Goal: Navigation & Orientation: Find specific page/section

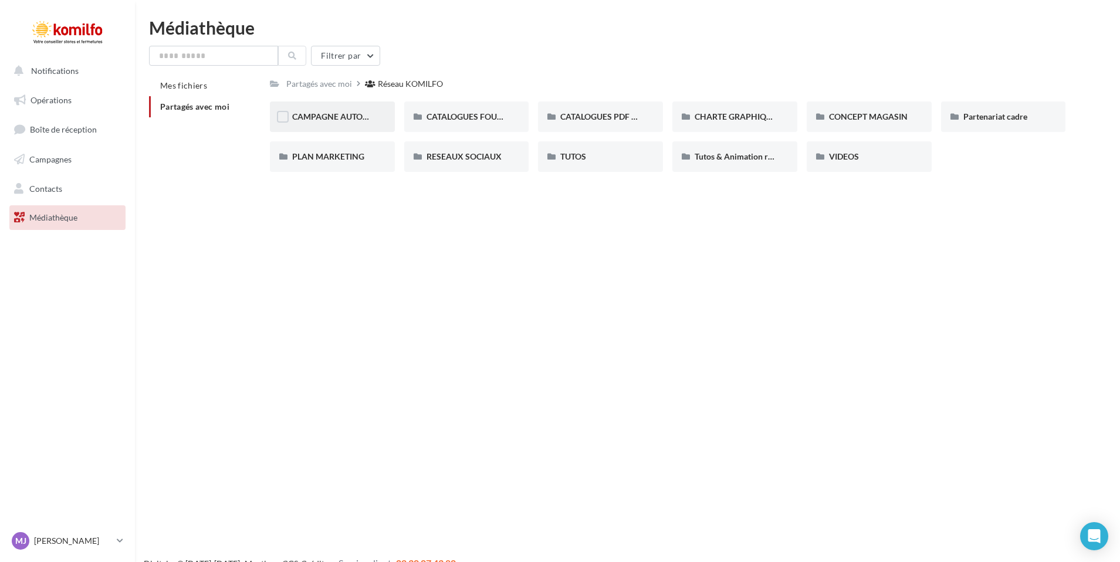
click at [318, 124] on div "CAMPAGNE AUTOMNE" at bounding box center [332, 116] width 125 height 30
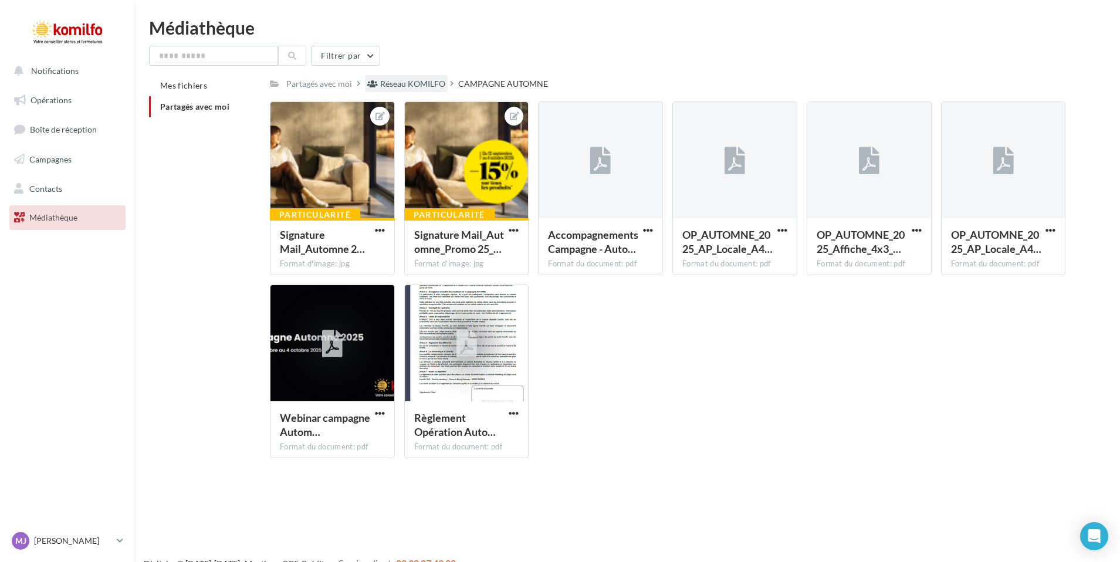
click at [421, 83] on div "Réseau KOMILFO" at bounding box center [412, 84] width 65 height 12
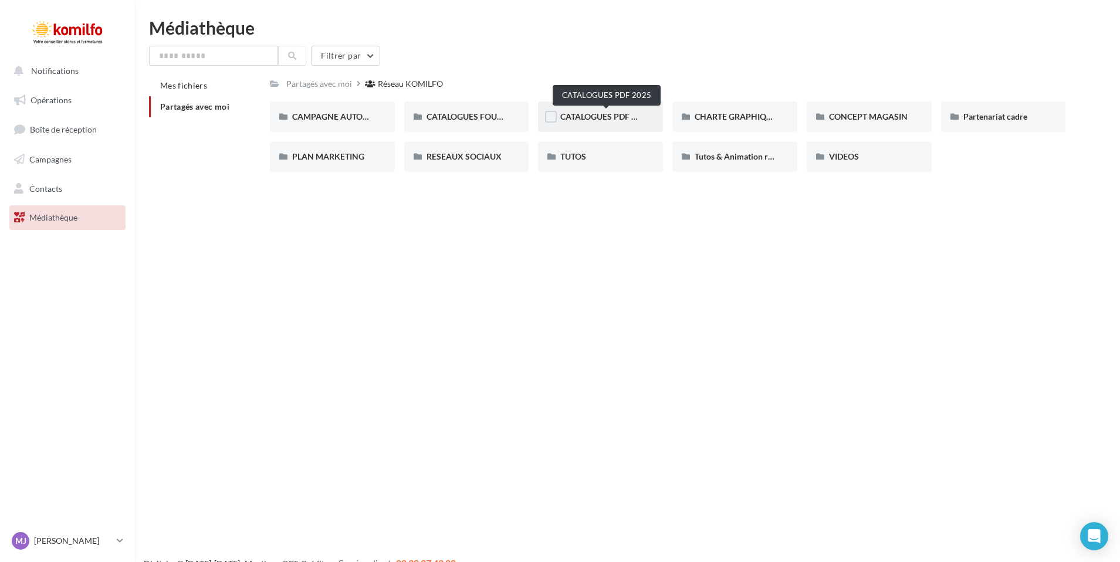
click at [591, 115] on span "CATALOGUES PDF 2025" at bounding box center [605, 116] width 90 height 10
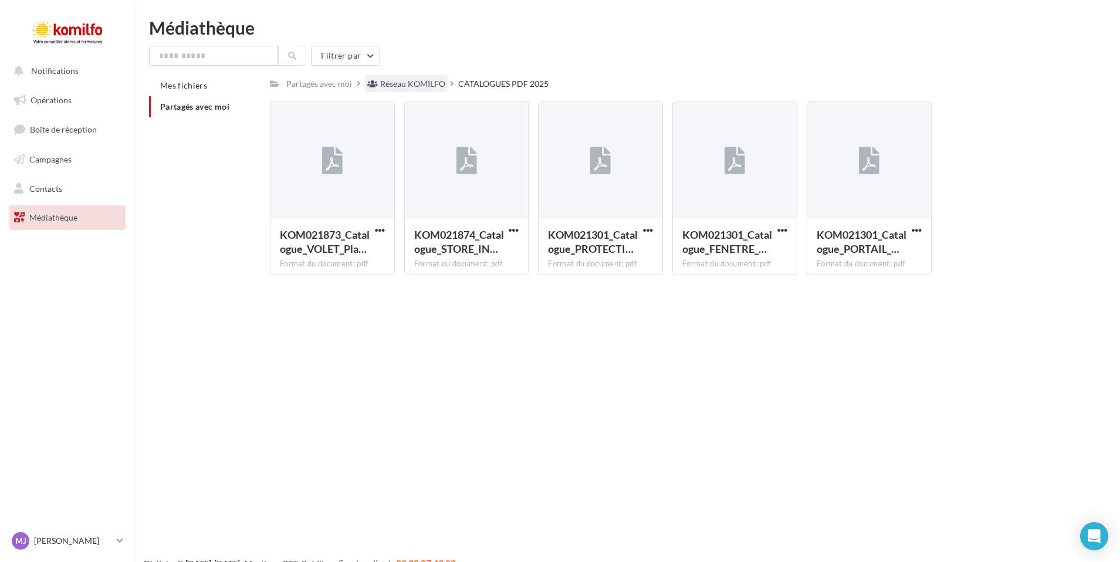
click at [433, 86] on div "Réseau KOMILFO" at bounding box center [412, 84] width 65 height 12
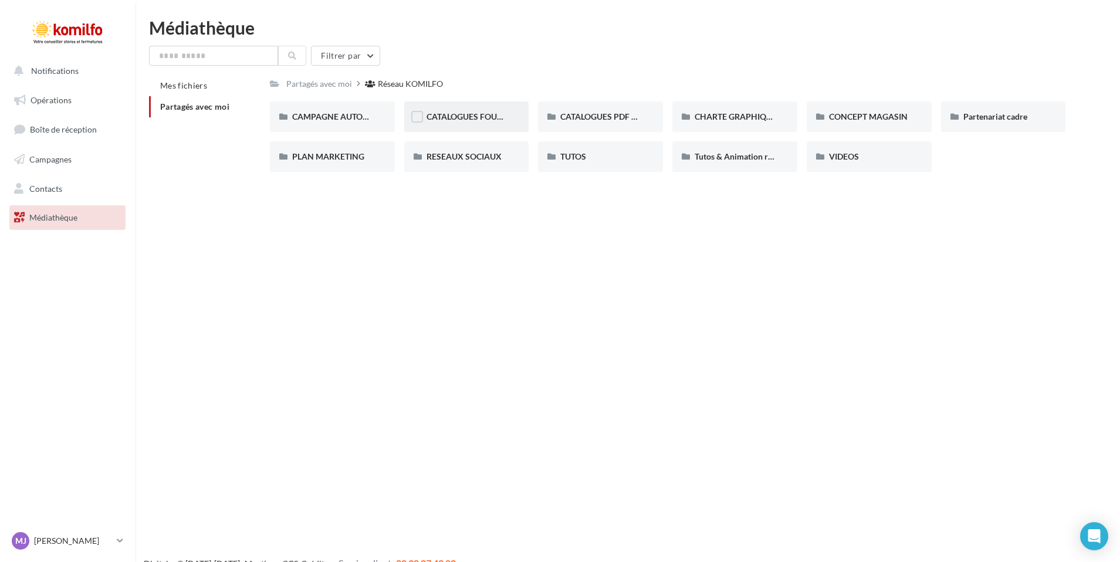
click at [516, 109] on div "CATALOGUES FOURNISSEURS - PRODUITS 2025" at bounding box center [466, 116] width 125 height 30
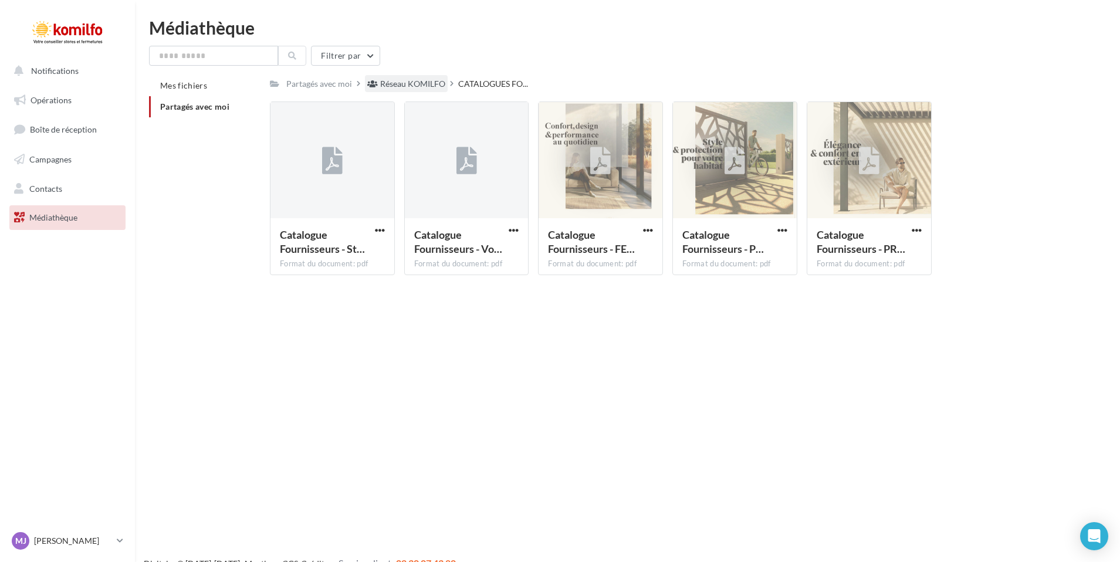
click at [435, 84] on div "Réseau KOMILFO" at bounding box center [412, 84] width 65 height 12
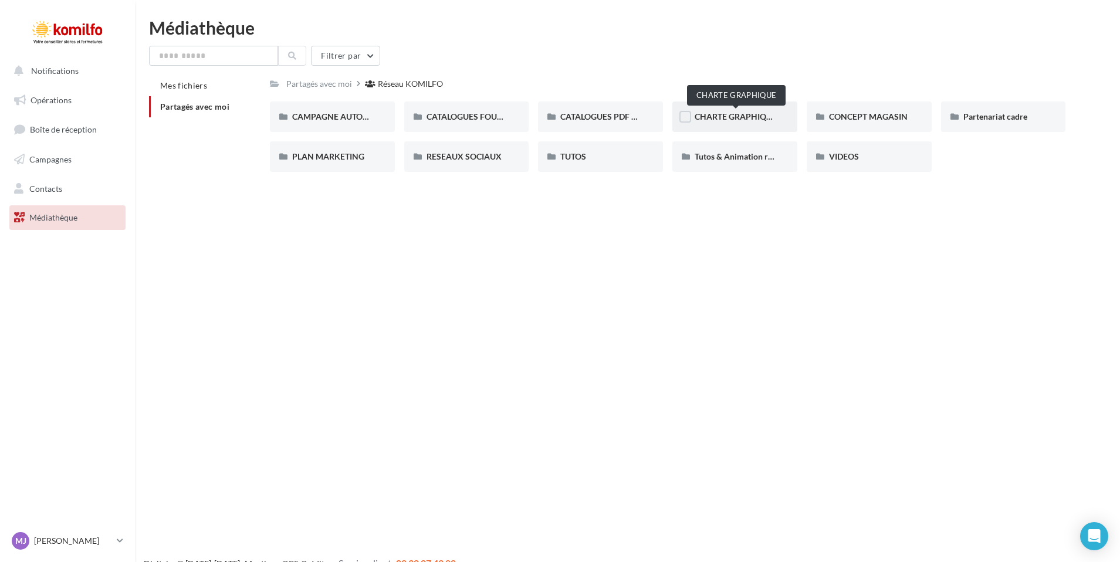
click at [751, 116] on span "CHARTE GRAPHIQUE" at bounding box center [735, 116] width 82 height 10
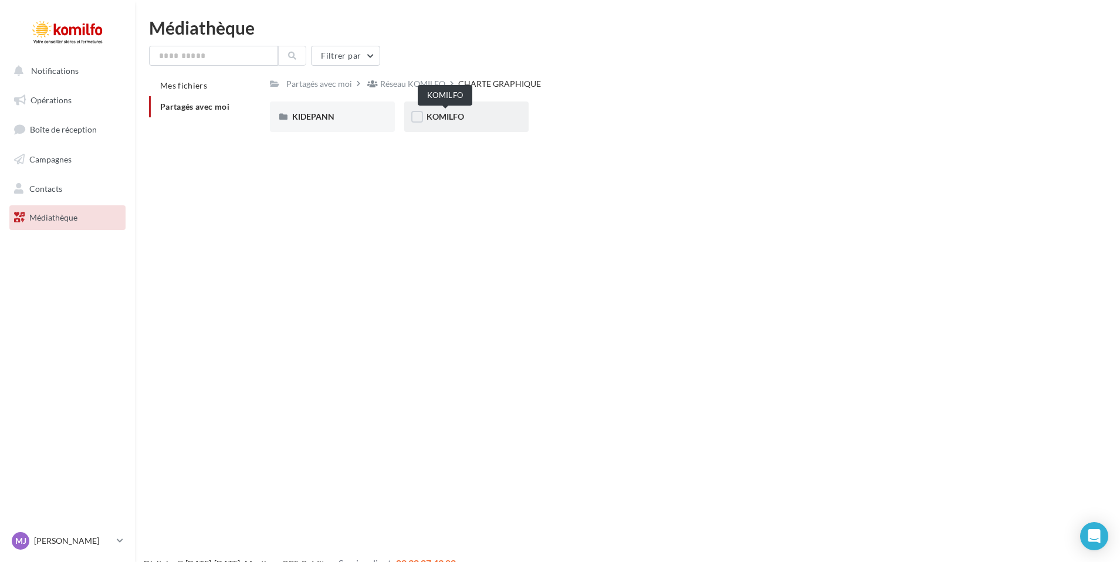
click at [448, 114] on span "KOMILFO" at bounding box center [445, 116] width 38 height 10
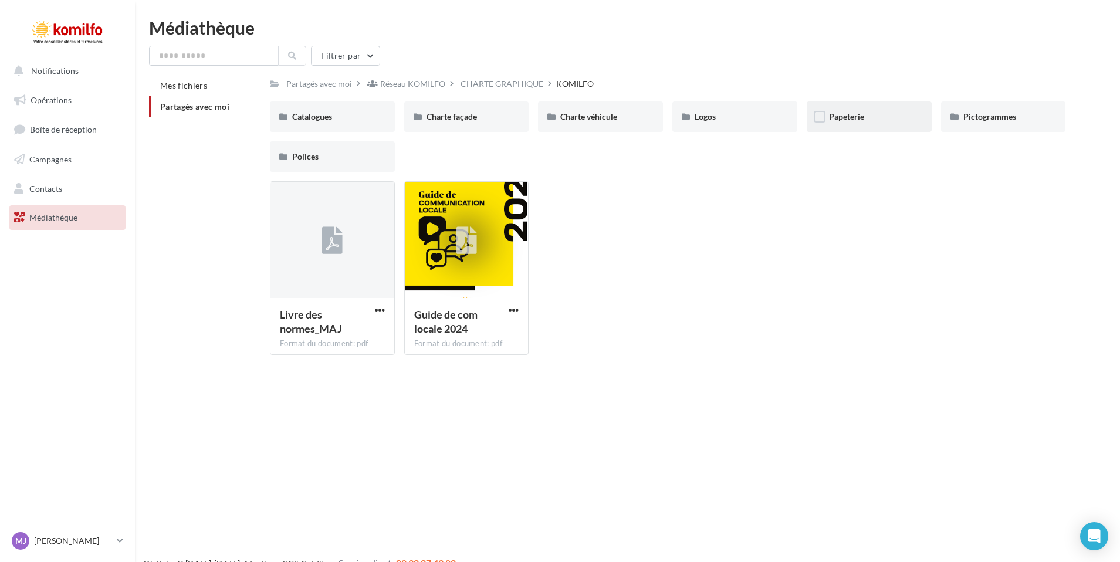
click at [879, 122] on div "Papeterie" at bounding box center [869, 117] width 80 height 12
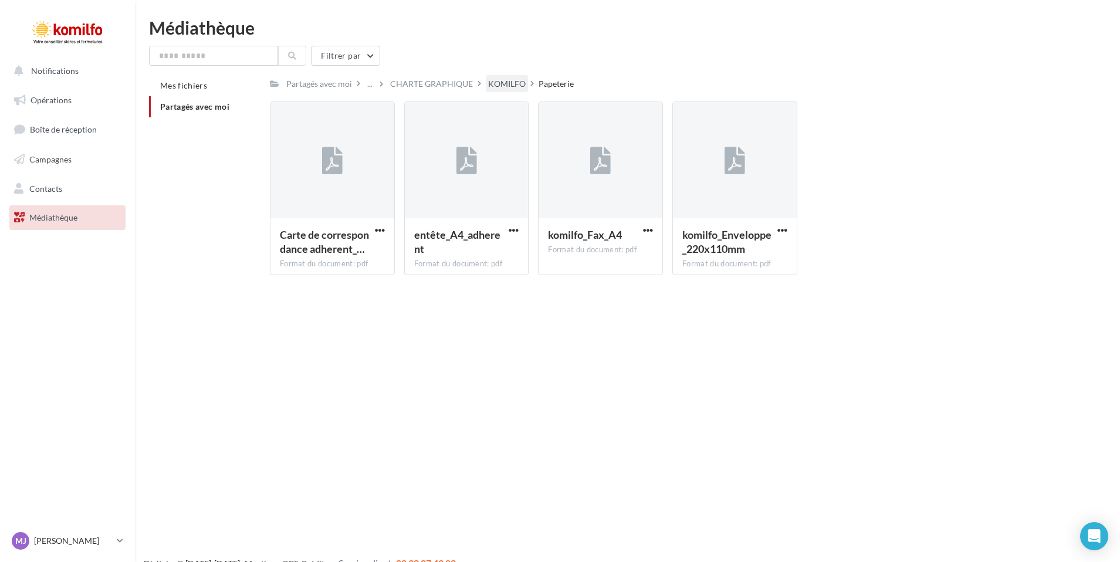
click at [493, 87] on div "KOMILFO" at bounding box center [507, 84] width 38 height 12
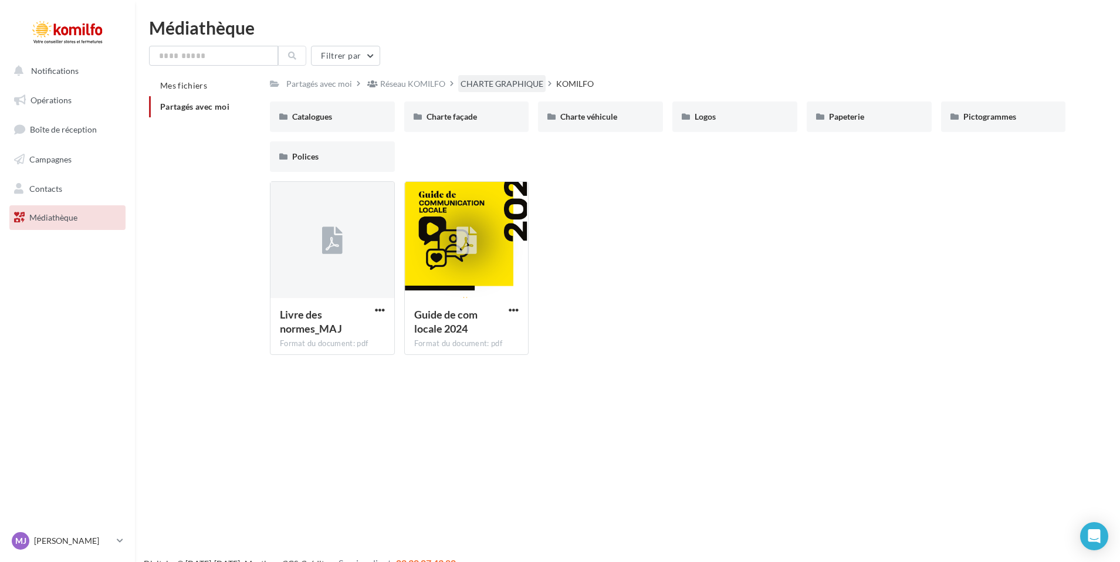
click at [491, 84] on div "CHARTE GRAPHIQUE" at bounding box center [501, 84] width 83 height 12
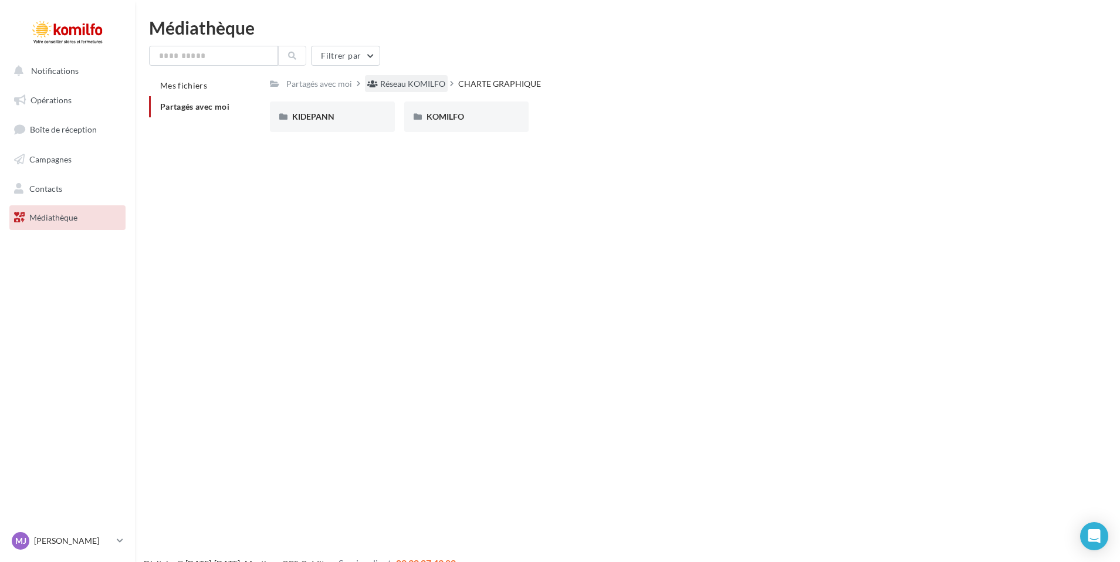
click at [409, 86] on div "Réseau KOMILFO" at bounding box center [412, 84] width 65 height 12
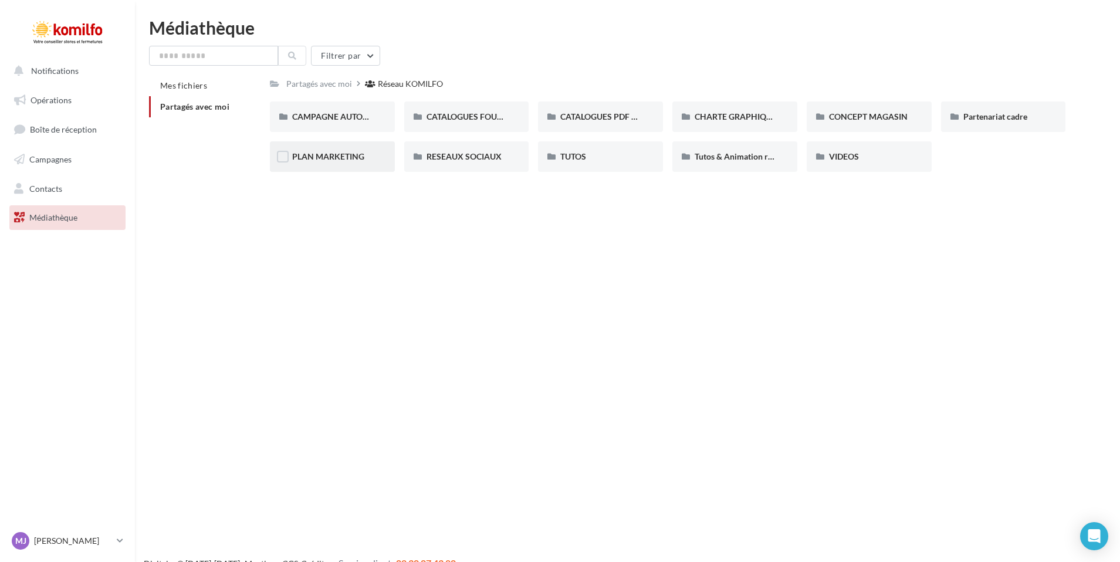
click at [349, 164] on div "PLAN MARKETING" at bounding box center [332, 156] width 125 height 30
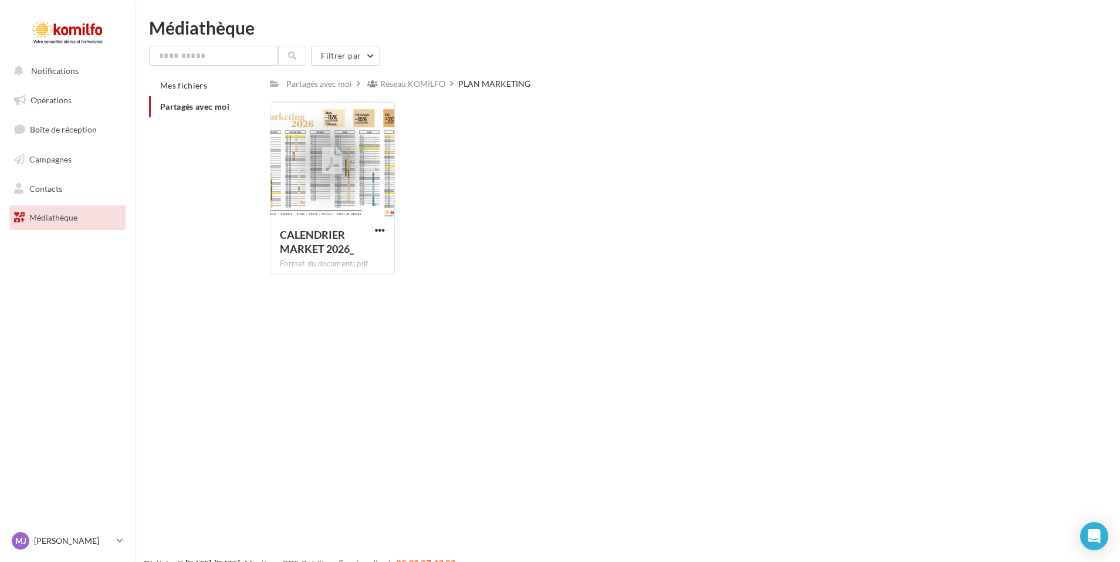
click at [398, 87] on div "Réseau KOMILFO" at bounding box center [412, 84] width 65 height 12
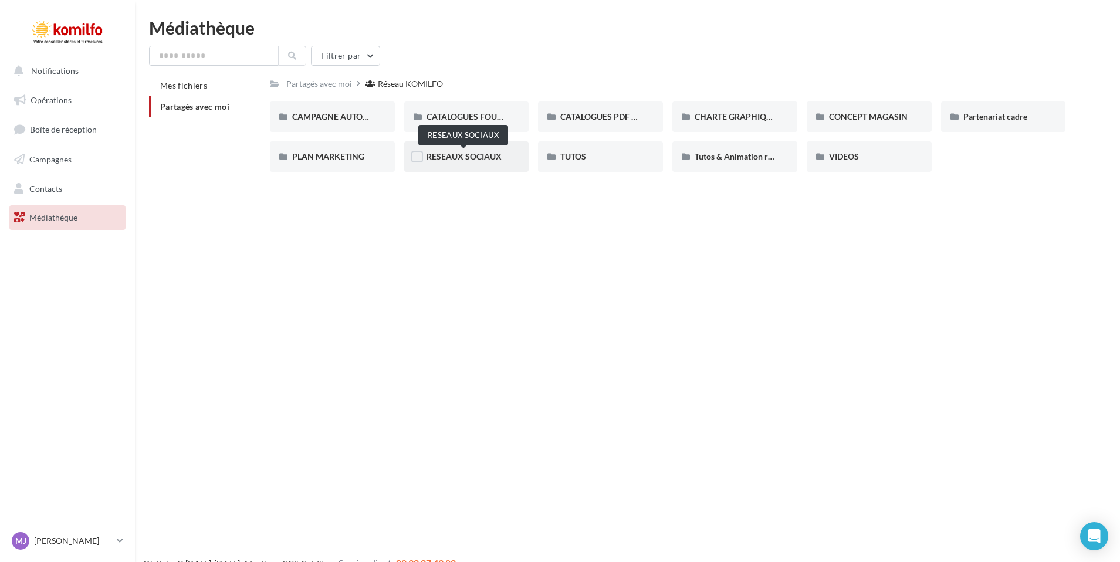
click at [477, 154] on span "RESEAUX SOCIAUX" at bounding box center [463, 156] width 75 height 10
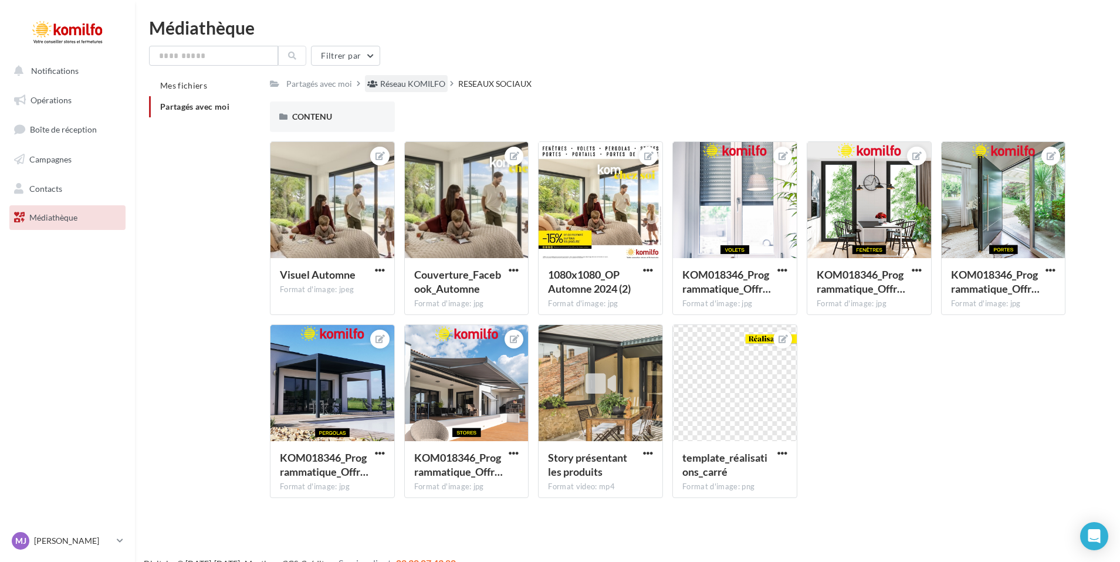
click at [414, 83] on div "Réseau KOMILFO" at bounding box center [412, 84] width 65 height 12
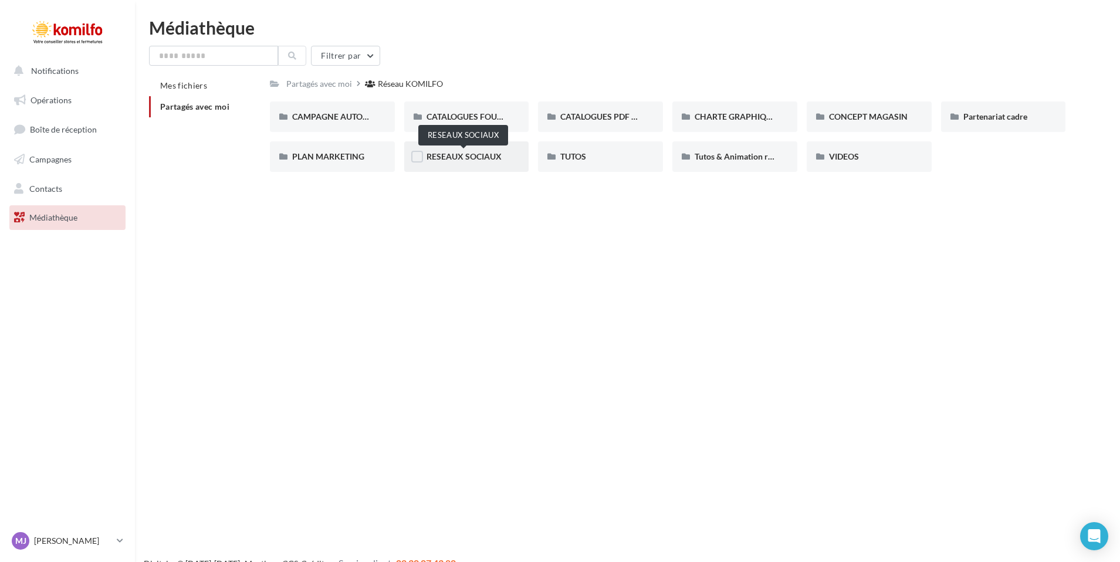
click at [470, 161] on span "RESEAUX SOCIAUX" at bounding box center [463, 156] width 75 height 10
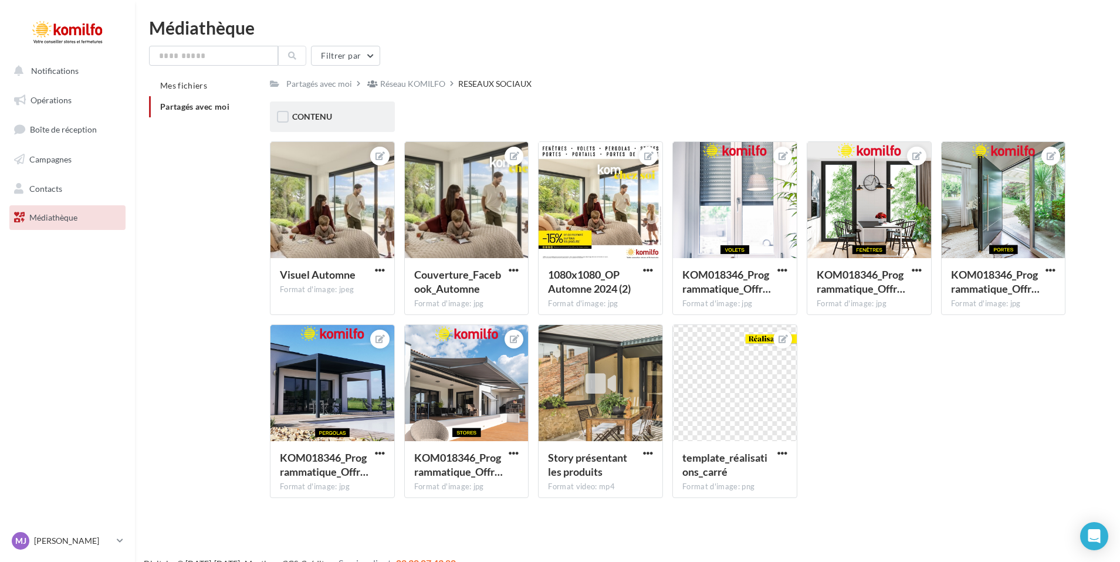
click at [316, 126] on div "CONTENU" at bounding box center [332, 116] width 125 height 30
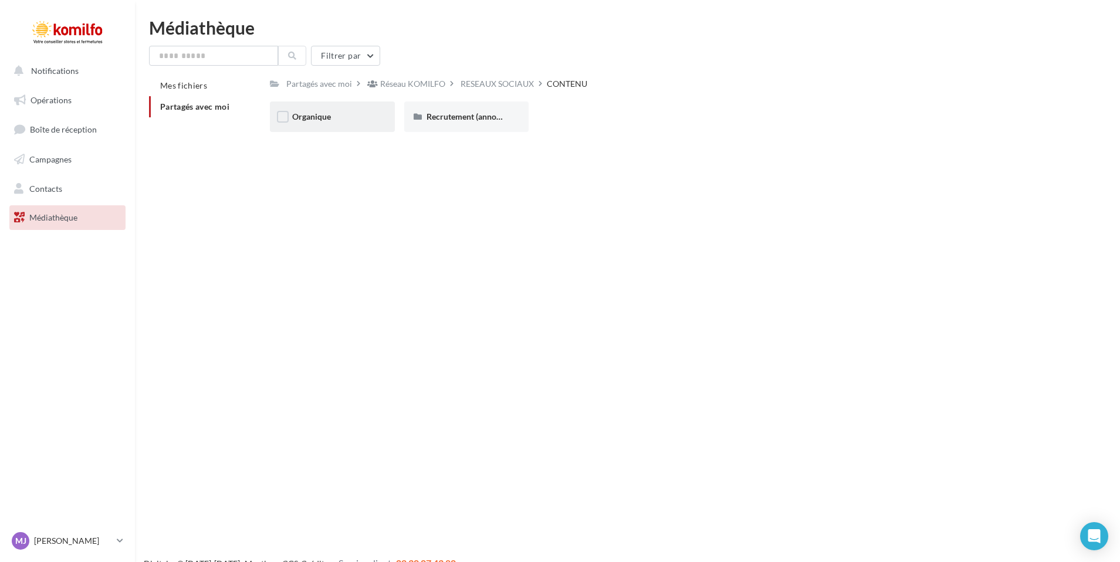
click at [339, 121] on div "Organique" at bounding box center [332, 117] width 80 height 12
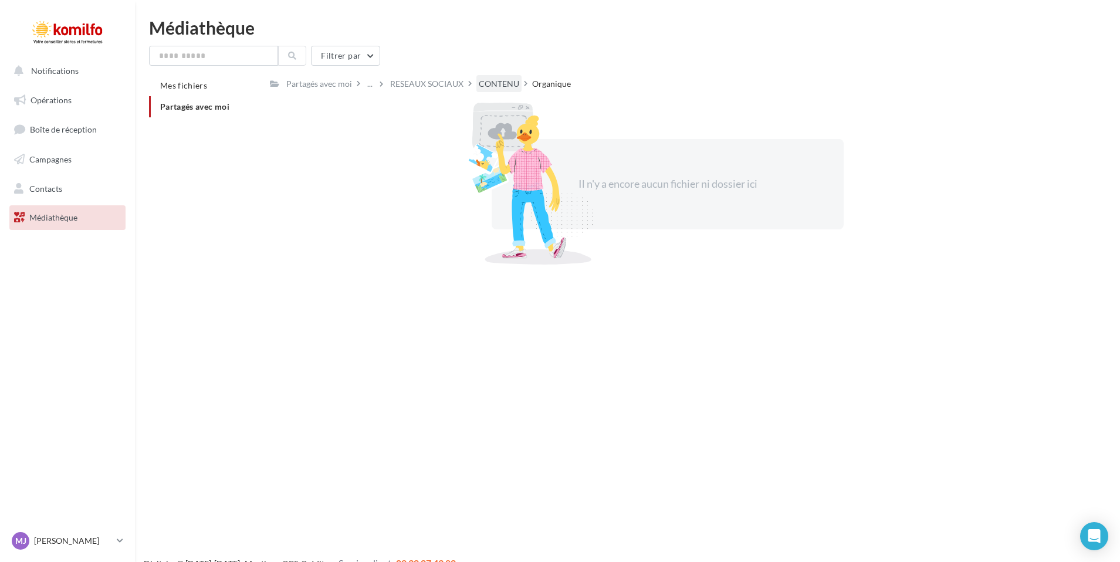
click at [489, 86] on div "CONTENU" at bounding box center [499, 84] width 40 height 12
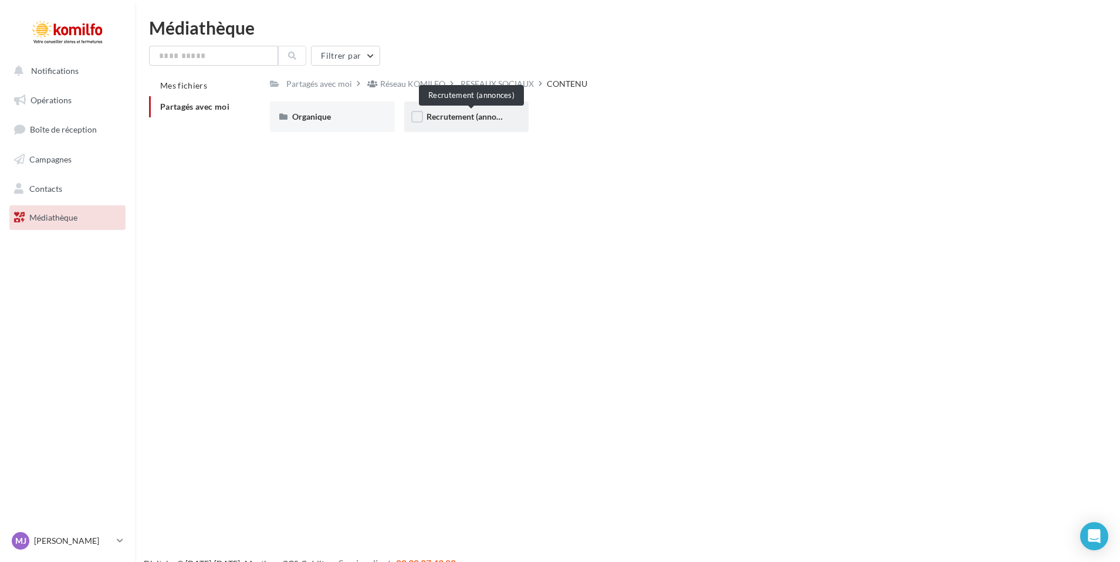
click at [453, 116] on span "Recrutement (annonces)" at bounding box center [470, 116] width 89 height 10
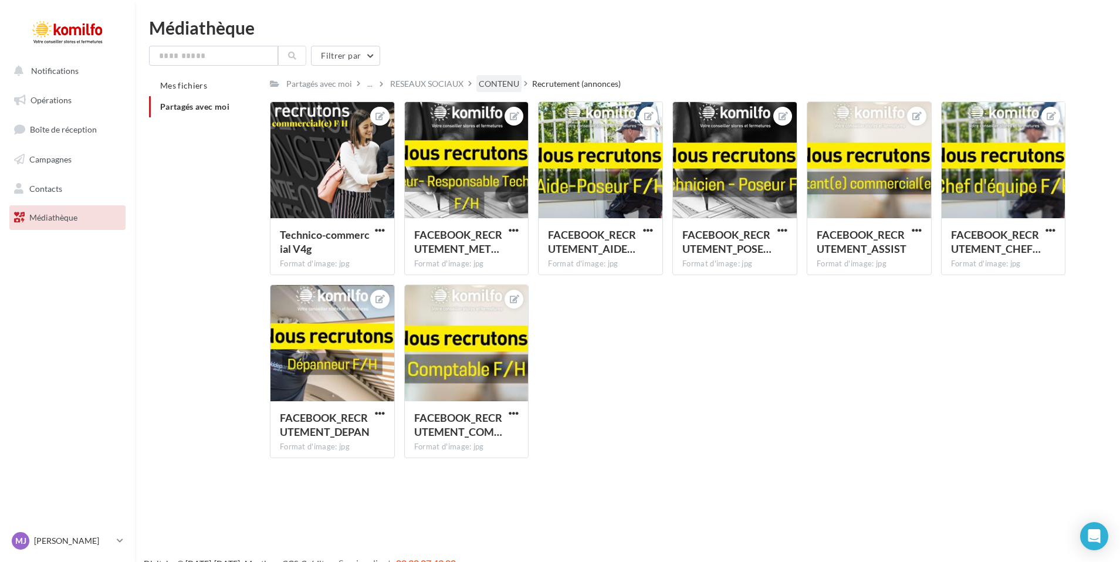
click at [491, 79] on div "CONTENU" at bounding box center [499, 84] width 40 height 12
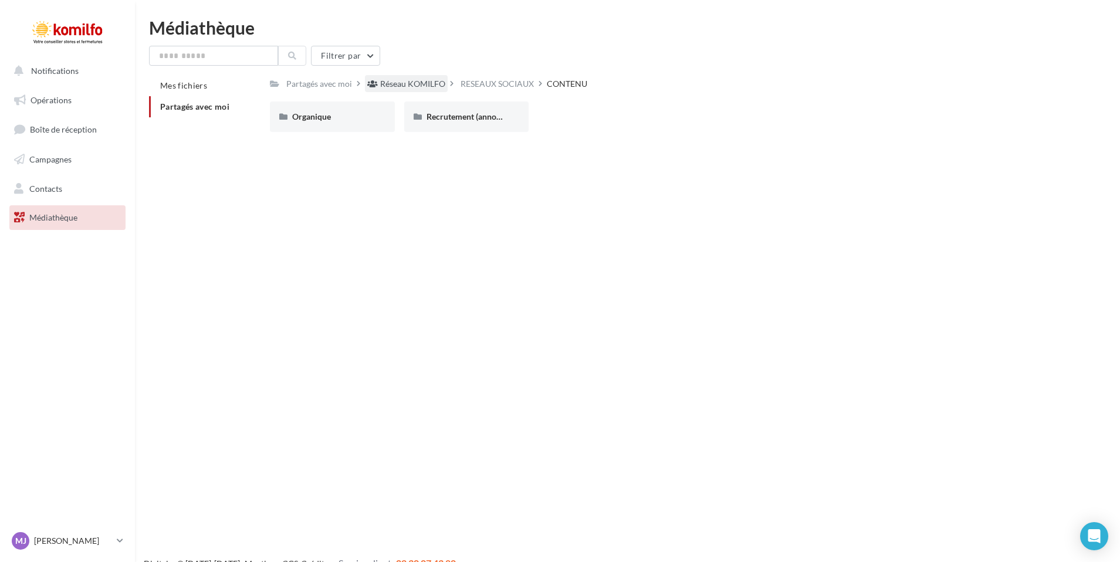
click at [419, 83] on div "Réseau KOMILFO" at bounding box center [412, 84] width 65 height 12
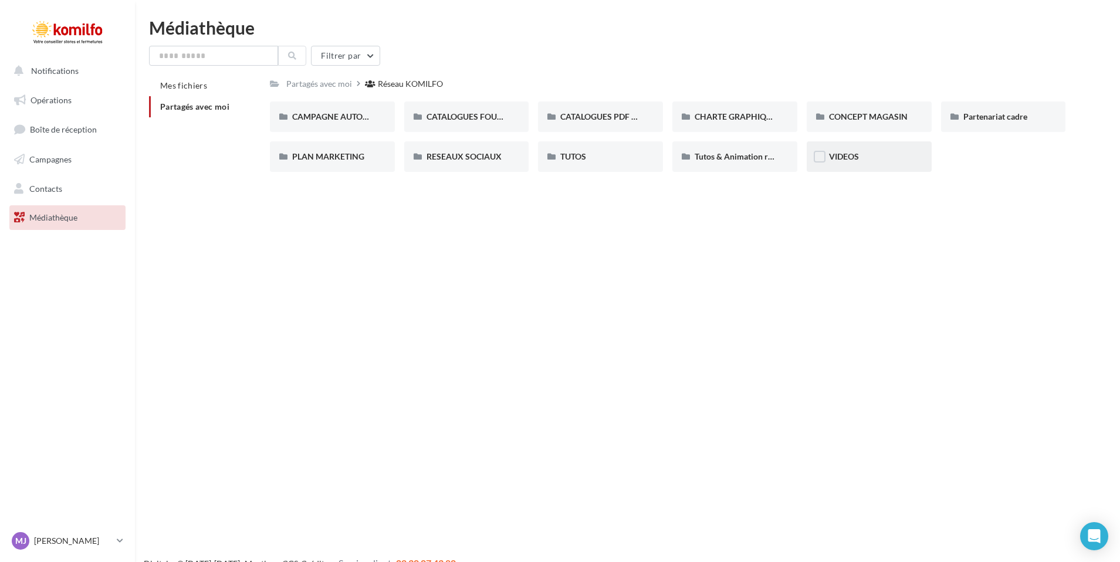
click at [867, 156] on div "VIDEOS" at bounding box center [869, 157] width 80 height 12
